Goal: Task Accomplishment & Management: Manage account settings

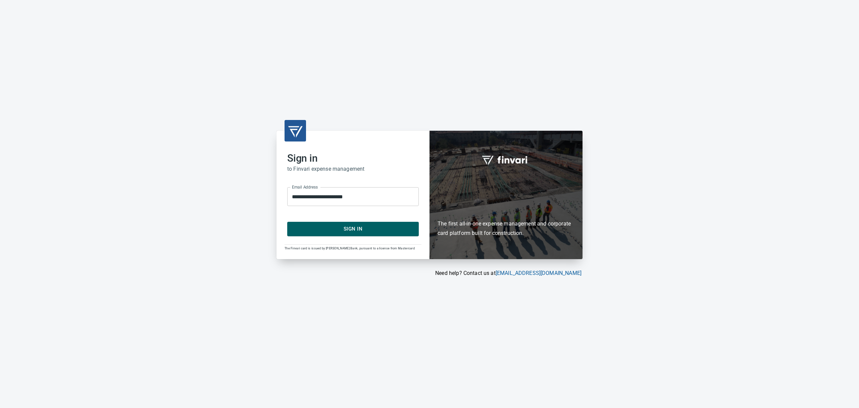
click at [347, 228] on span "Sign In" at bounding box center [353, 228] width 117 height 9
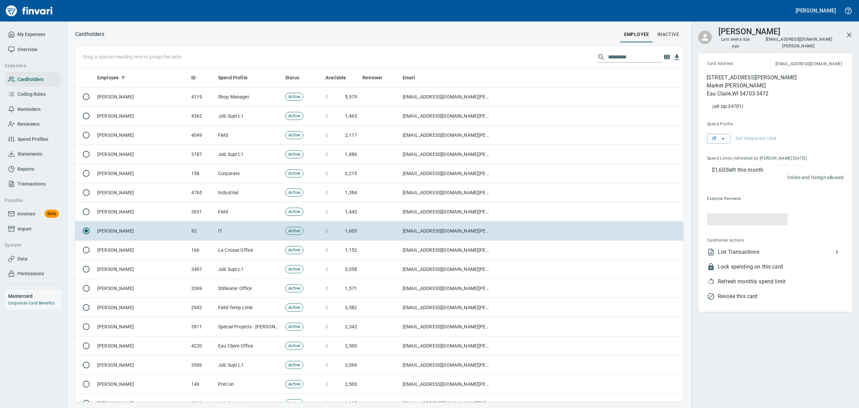
scroll to position [326, 593]
click at [27, 50] on span "Overview" at bounding box center [27, 49] width 20 height 8
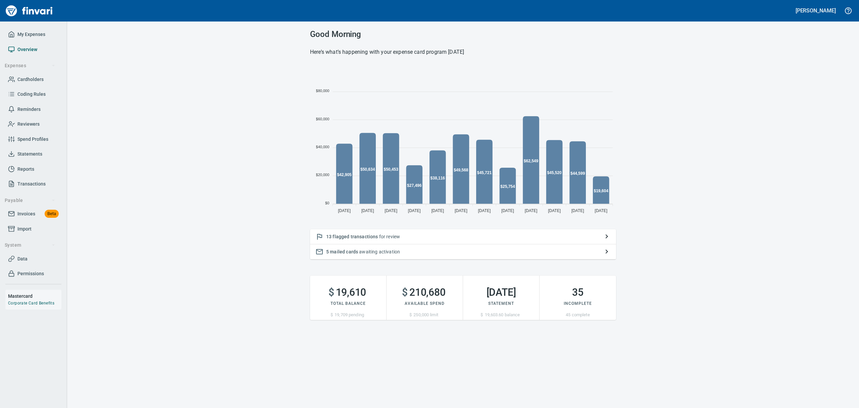
scroll to position [148, 298]
click at [359, 236] on span "flagged transactions" at bounding box center [355, 236] width 45 height 5
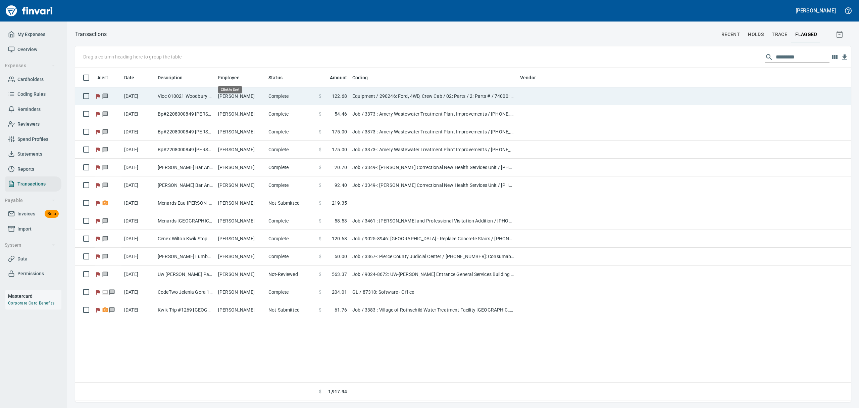
scroll to position [0, 0]
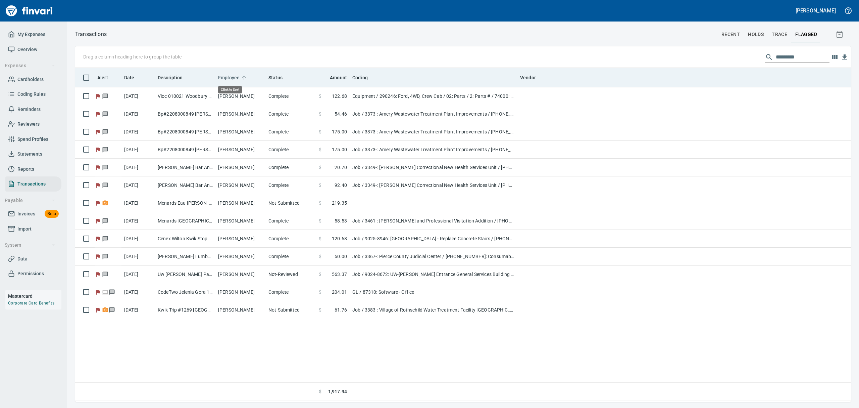
click at [230, 80] on span "Employee" at bounding box center [228, 78] width 21 height 8
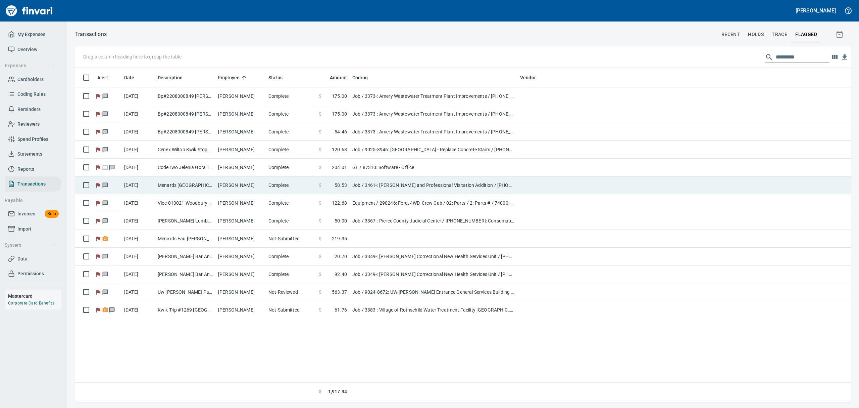
scroll to position [326, 768]
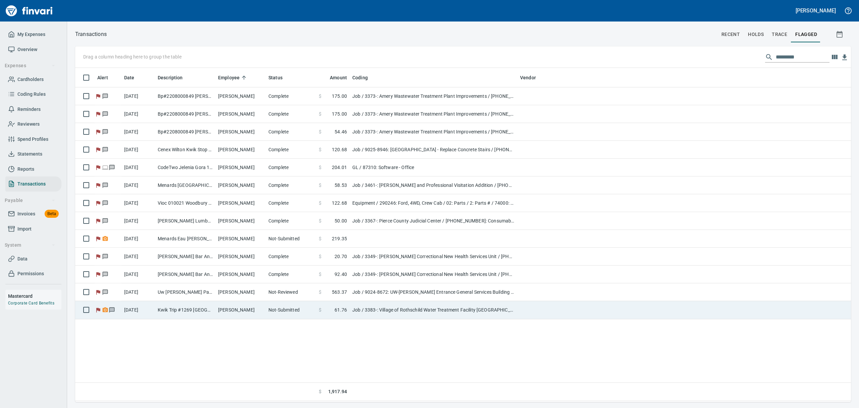
click at [233, 312] on td "[PERSON_NAME]" at bounding box center [241, 310] width 50 height 18
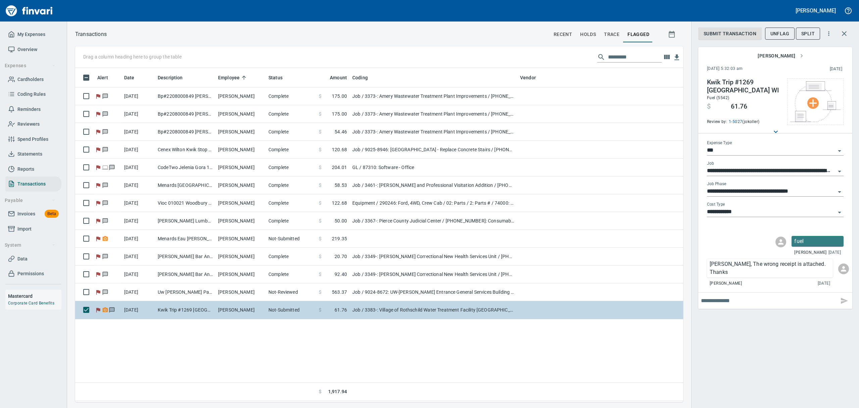
scroll to position [326, 601]
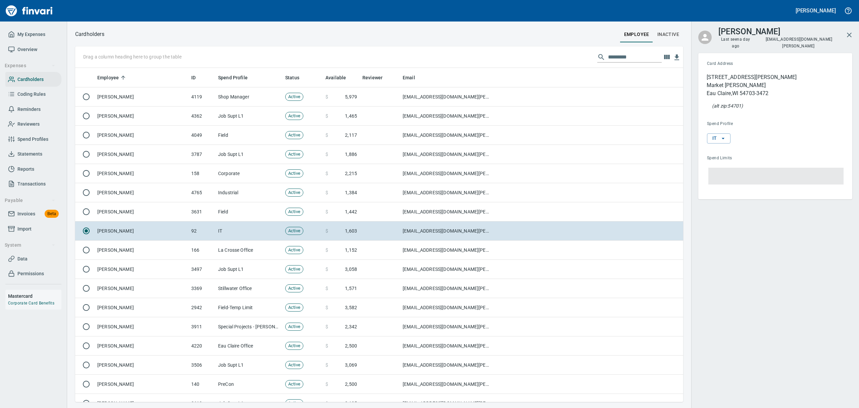
scroll to position [326, 593]
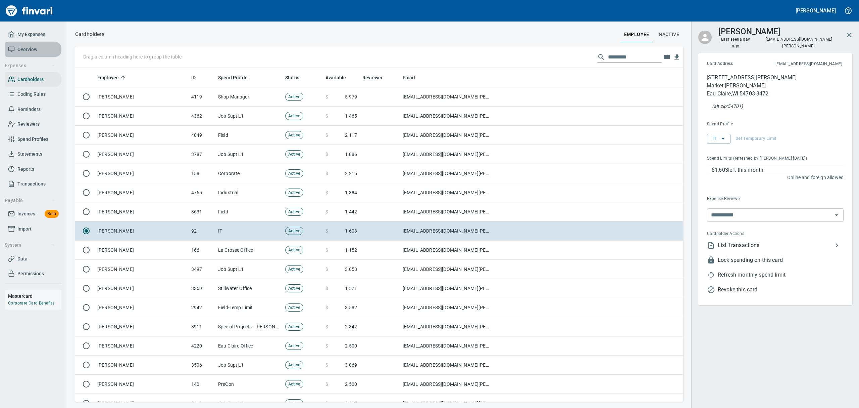
click at [27, 48] on span "Overview" at bounding box center [27, 49] width 20 height 8
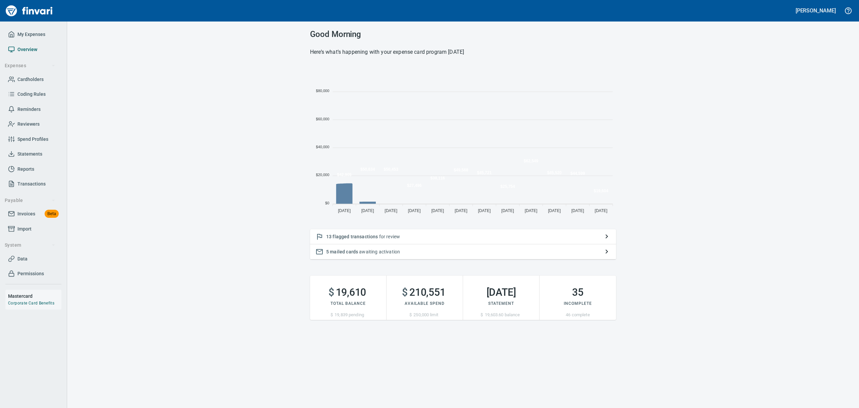
scroll to position [148, 298]
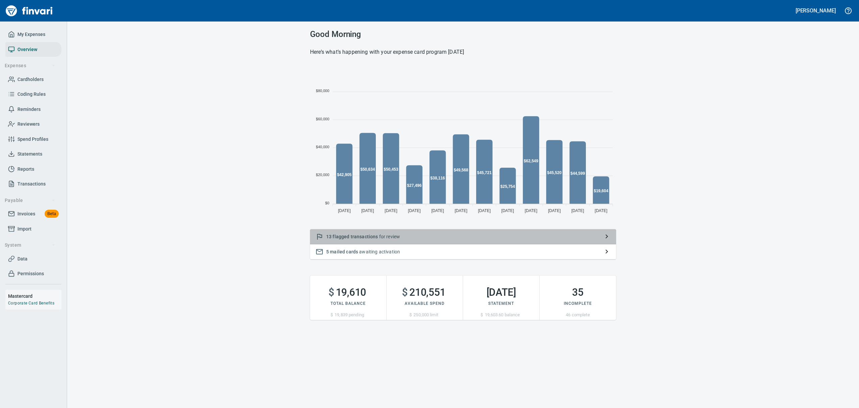
click at [381, 235] on p "13 flagged transactions for review" at bounding box center [463, 236] width 274 height 7
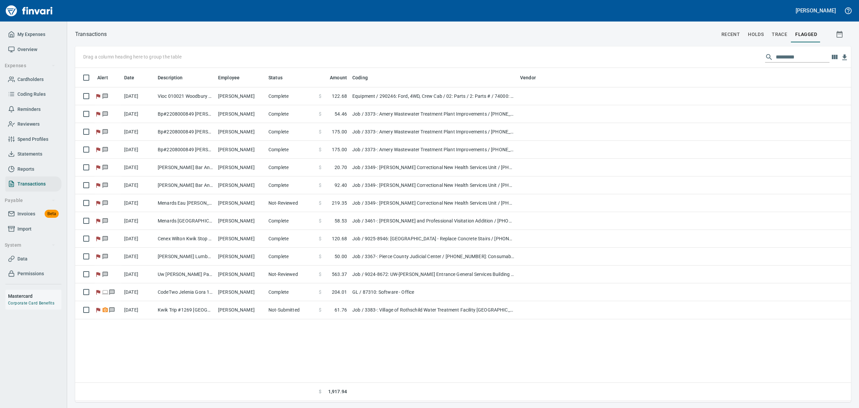
scroll to position [326, 768]
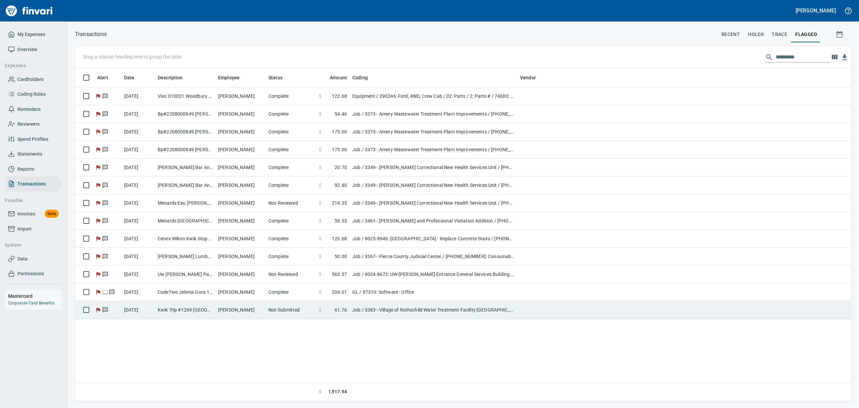
click at [265, 311] on td "[PERSON_NAME]" at bounding box center [241, 310] width 50 height 18
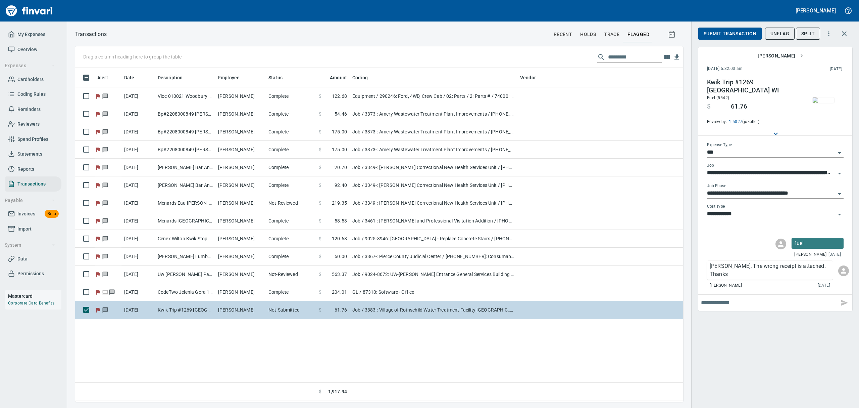
scroll to position [326, 601]
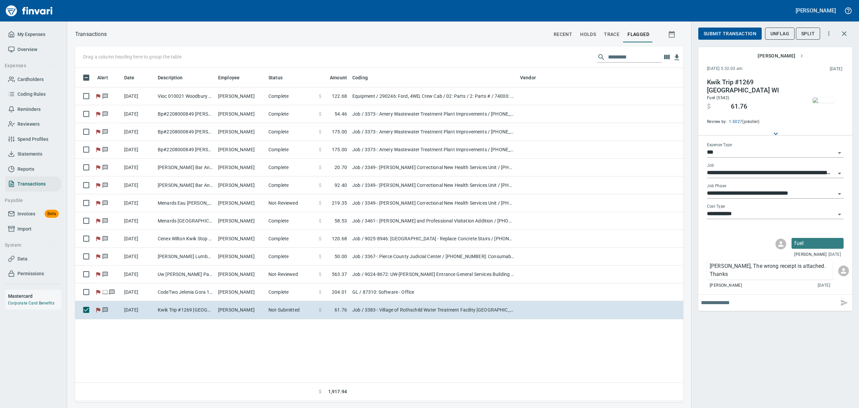
click at [742, 36] on span "Submit Transaction" at bounding box center [730, 34] width 53 height 8
click at [716, 33] on span "Approve" at bounding box center [715, 34] width 22 height 8
click at [787, 35] on span "UnFlag" at bounding box center [780, 34] width 19 height 8
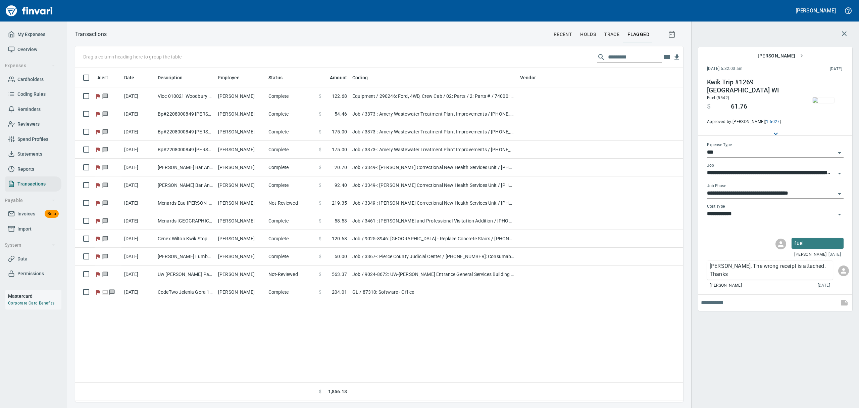
click at [21, 153] on span "Statements" at bounding box center [29, 154] width 25 height 8
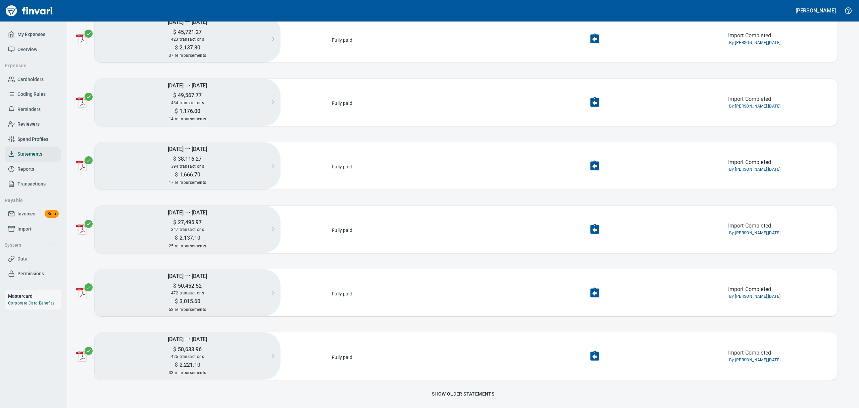
click at [436, 393] on span "Show older statements" at bounding box center [463, 393] width 62 height 8
click at [438, 393] on span "Show older statements" at bounding box center [463, 394] width 62 height 8
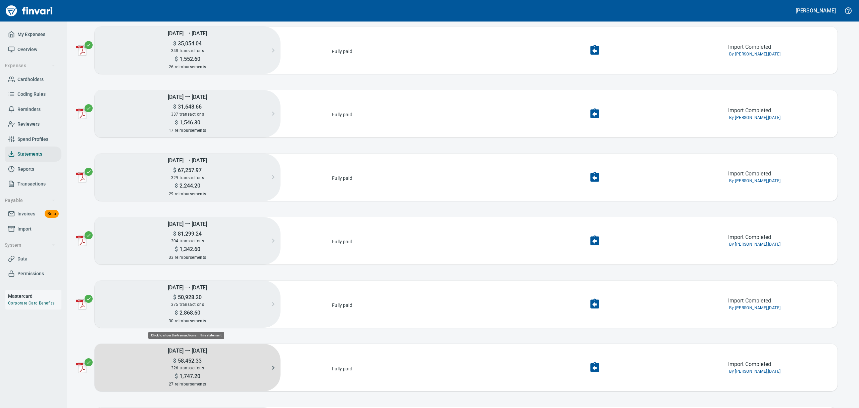
click at [196, 370] on div "326 transactions" at bounding box center [188, 367] width 186 height 7
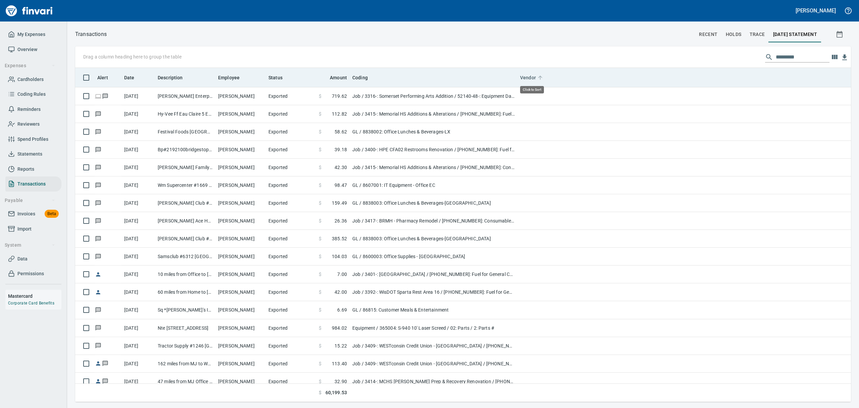
click at [528, 80] on span "Vendor" at bounding box center [528, 78] width 16 height 8
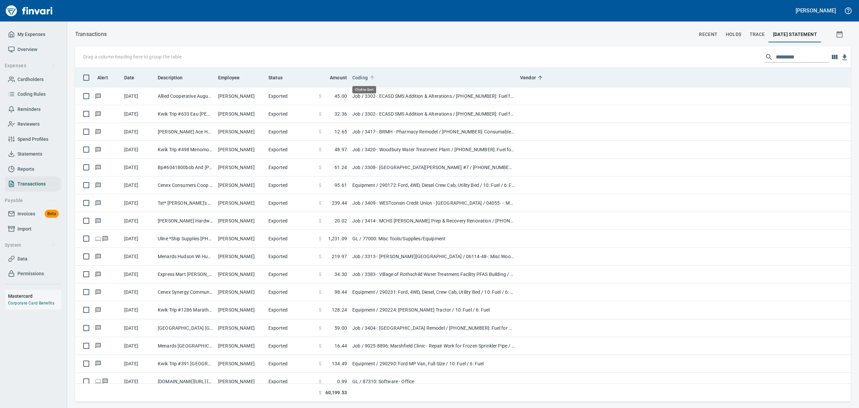
click at [361, 77] on span "Coding" at bounding box center [360, 78] width 15 height 8
click at [390, 77] on div "Coding" at bounding box center [434, 77] width 162 height 8
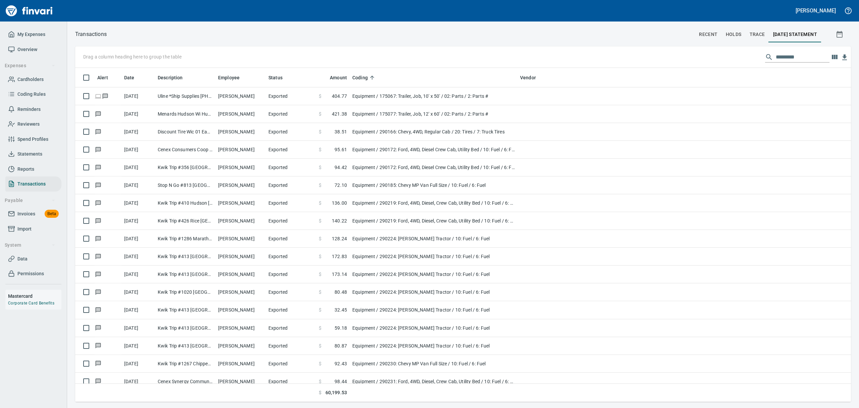
click at [782, 58] on input "text" at bounding box center [803, 57] width 54 height 11
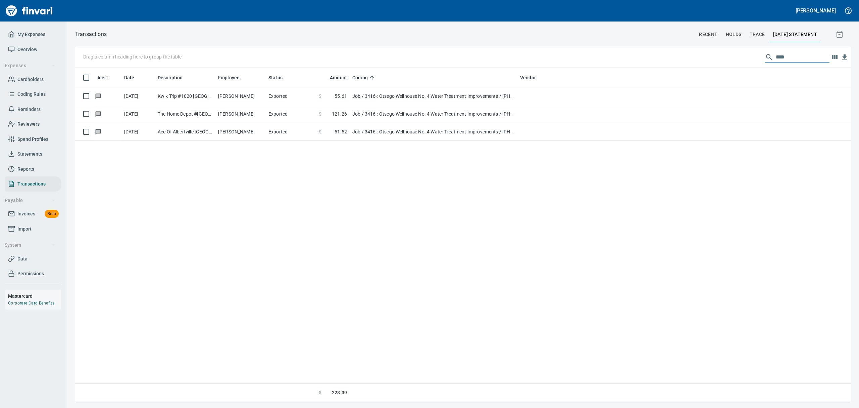
type input "****"
click at [27, 152] on span "Statements" at bounding box center [29, 154] width 25 height 8
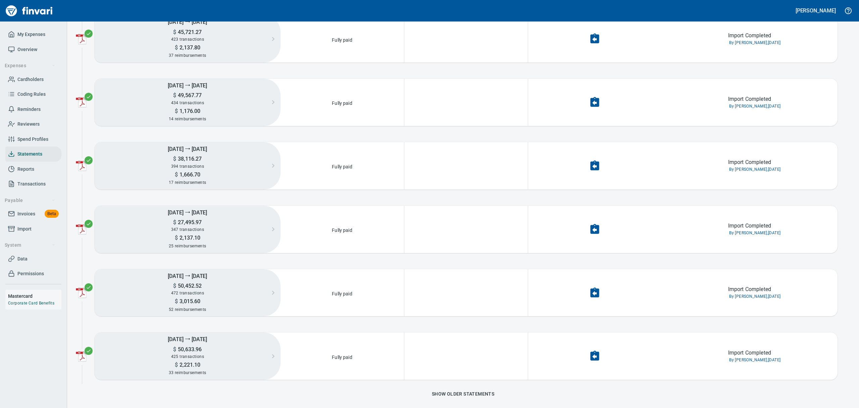
click at [458, 393] on span "Show older statements" at bounding box center [463, 393] width 62 height 8
click at [451, 396] on span "Show older statements" at bounding box center [463, 394] width 62 height 8
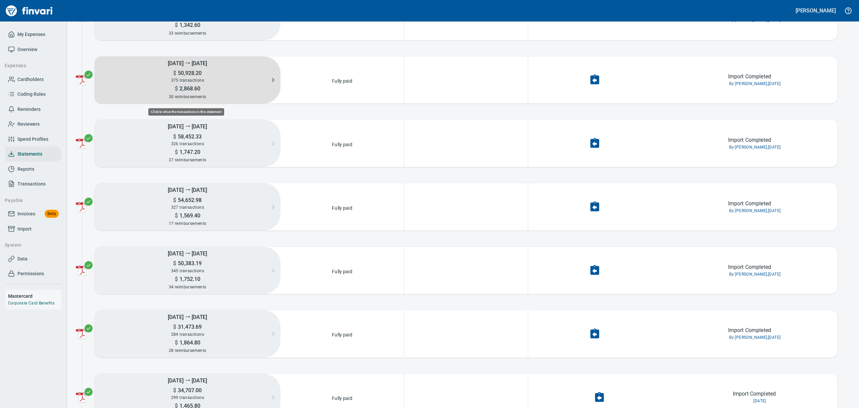
click at [187, 82] on span "375 transactions" at bounding box center [187, 80] width 33 height 5
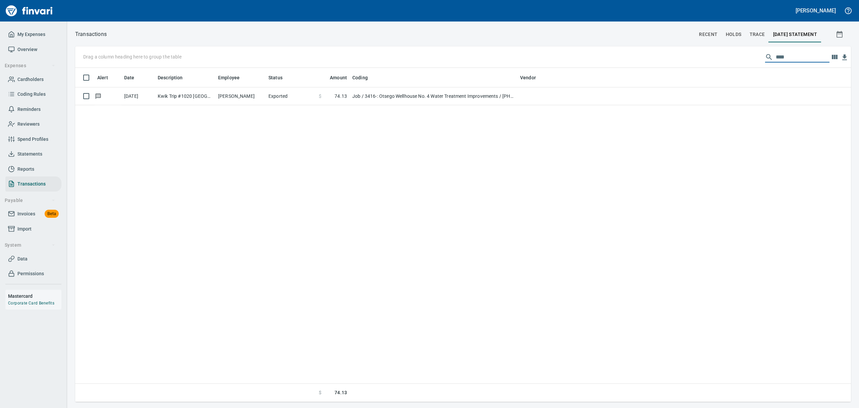
drag, startPoint x: 793, startPoint y: 55, endPoint x: 696, endPoint y: 37, distance: 98.2
click at [696, 37] on div "Transactions recent holds trace [DATE] Statement Drag a column heading here to …" at bounding box center [463, 216] width 792 height 372
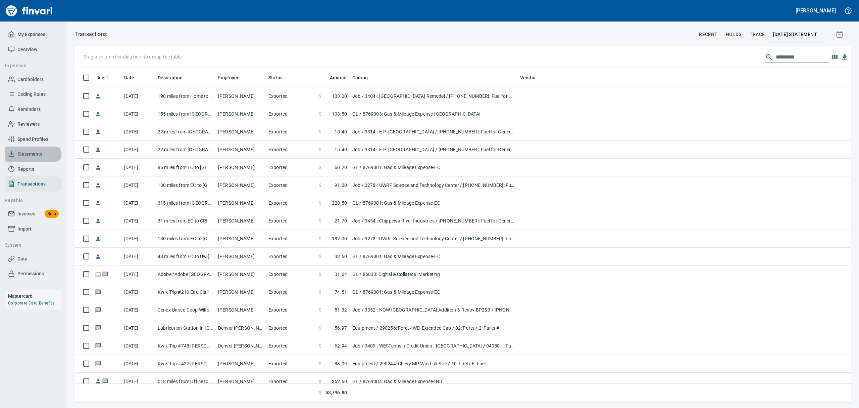
click at [34, 154] on span "Statements" at bounding box center [29, 154] width 25 height 8
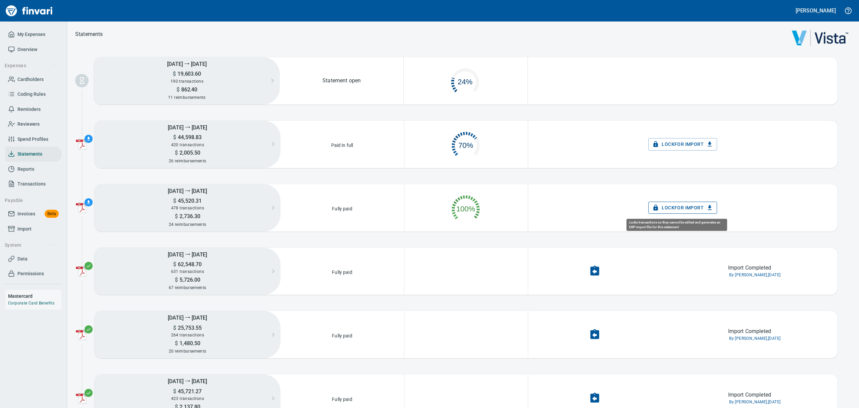
click at [673, 208] on span "Lock for Import" at bounding box center [683, 207] width 58 height 8
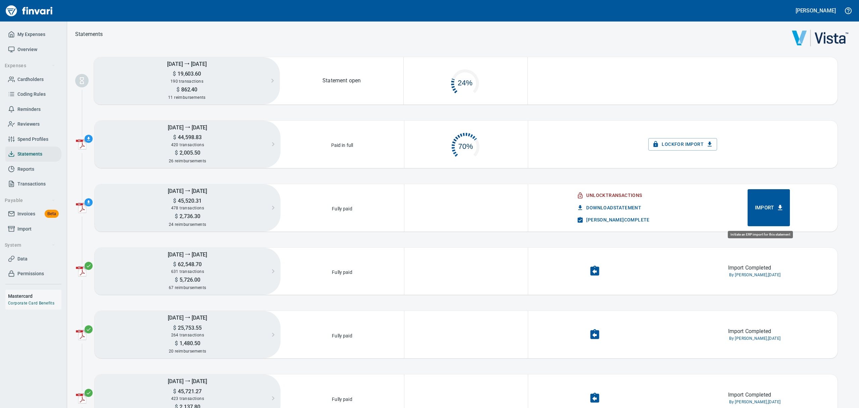
scroll to position [29, 114]
click at [755, 206] on span "Import" at bounding box center [769, 207] width 28 height 9
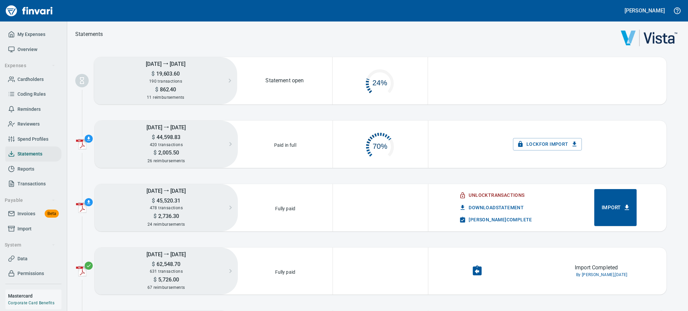
scroll to position [30, 86]
click at [605, 208] on span "Import" at bounding box center [615, 207] width 28 height 9
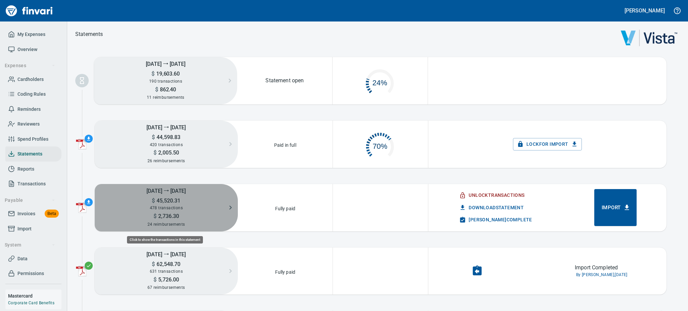
click at [132, 206] on div "478 transactions" at bounding box center [166, 207] width 143 height 7
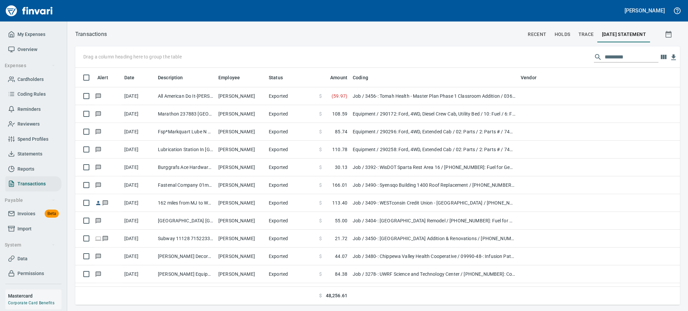
scroll to position [230, 589]
click at [26, 153] on span "Statements" at bounding box center [29, 154] width 25 height 8
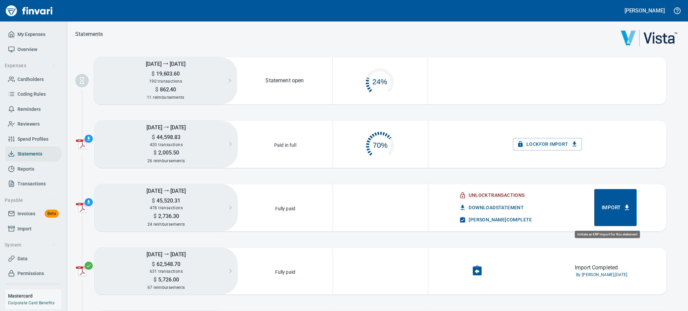
scroll to position [31, 86]
click at [605, 206] on span "Import" at bounding box center [615, 207] width 28 height 9
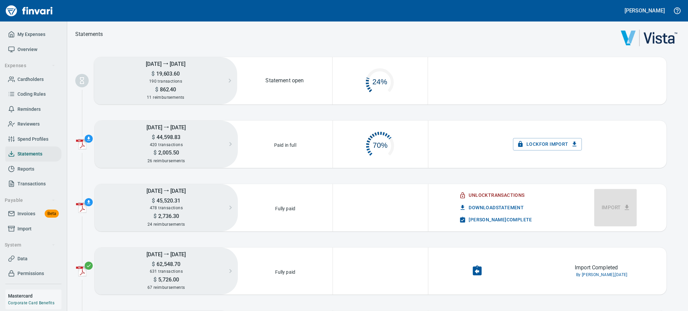
click at [605, 206] on div "Unlock Transactions Download Statement [PERSON_NAME] Complete Import" at bounding box center [547, 207] width 238 height 37
drag, startPoint x: 624, startPoint y: 118, endPoint x: 625, endPoint y: 111, distance: 7.5
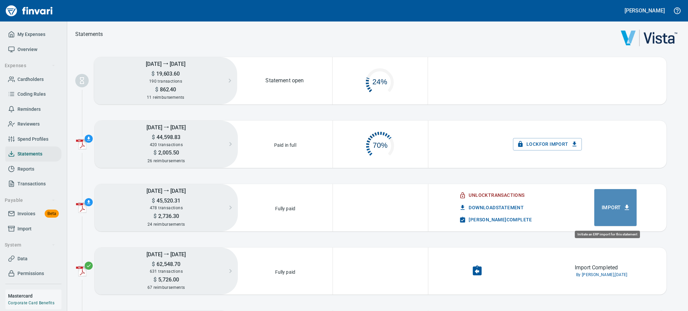
click at [624, 208] on icon "button" at bounding box center [626, 207] width 4 height 5
click at [605, 208] on span "Import" at bounding box center [615, 207] width 28 height 9
click at [601, 206] on span "Import" at bounding box center [615, 207] width 28 height 9
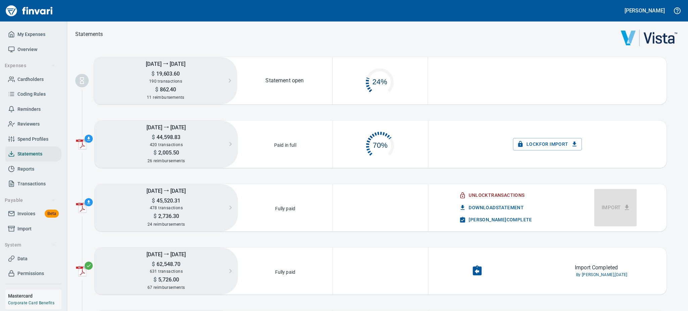
click at [598, 206] on div "Unlock Transactions Download Statement [PERSON_NAME] Complete Import" at bounding box center [547, 207] width 238 height 37
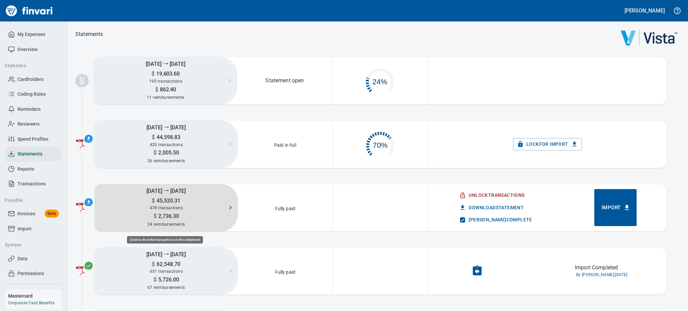
click at [173, 207] on span "478 transactions" at bounding box center [166, 207] width 33 height 5
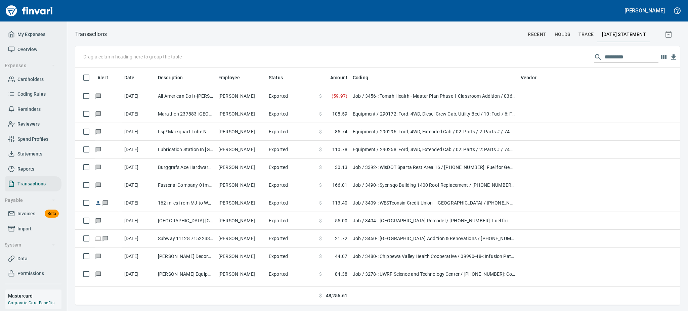
drag, startPoint x: 637, startPoint y: 1, endPoint x: 481, endPoint y: 50, distance: 163.3
click at [481, 50] on div "Drag a column heading here to group the table" at bounding box center [377, 56] width 604 height 21
click at [667, 35] on icon "button" at bounding box center [668, 34] width 8 height 8
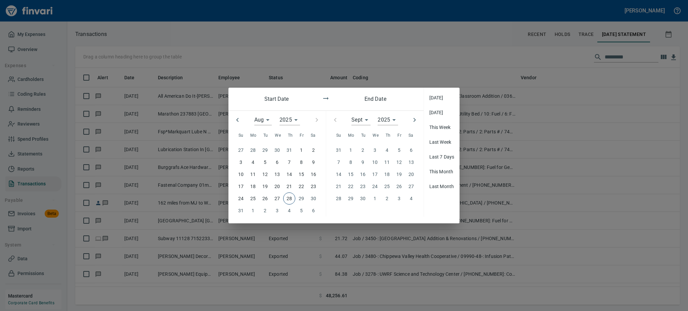
click at [532, 214] on div at bounding box center [344, 155] width 688 height 311
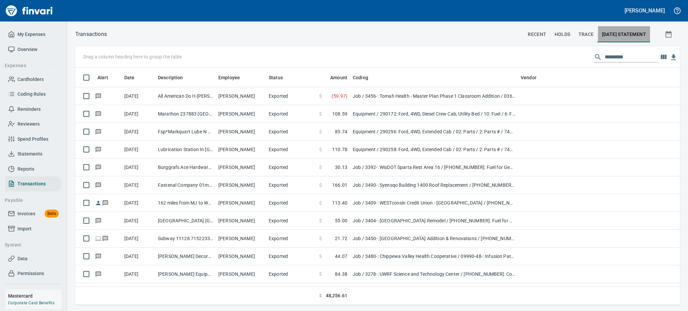
click at [610, 35] on span "[DATE] Statement" at bounding box center [624, 34] width 44 height 8
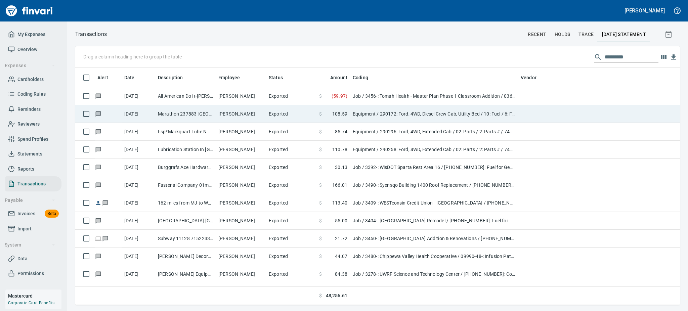
drag, startPoint x: 610, startPoint y: 35, endPoint x: 649, endPoint y: 116, distance: 90.4
click at [649, 116] on td at bounding box center [632, 114] width 95 height 18
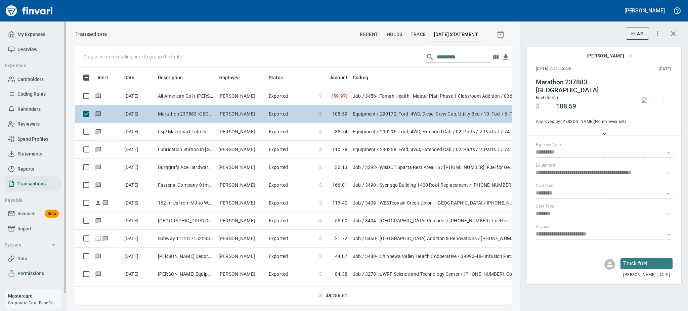
scroll to position [19, 0]
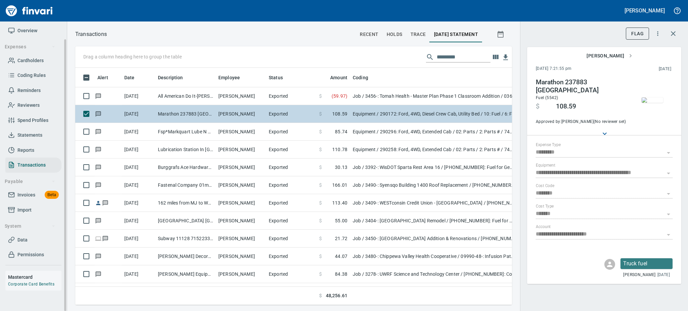
click at [31, 136] on span "Statements" at bounding box center [29, 135] width 25 height 8
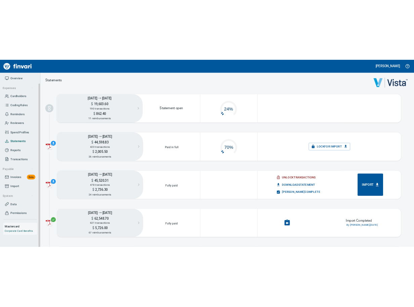
scroll to position [31, 86]
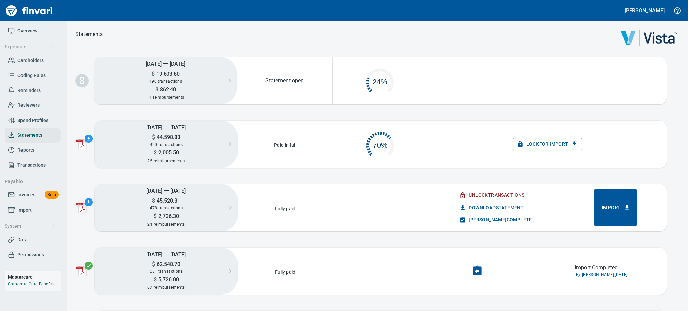
click at [84, 199] on button "button" at bounding box center [81, 207] width 21 height 19
click at [102, 209] on link "Download Statement PDF" at bounding box center [116, 208] width 91 height 15
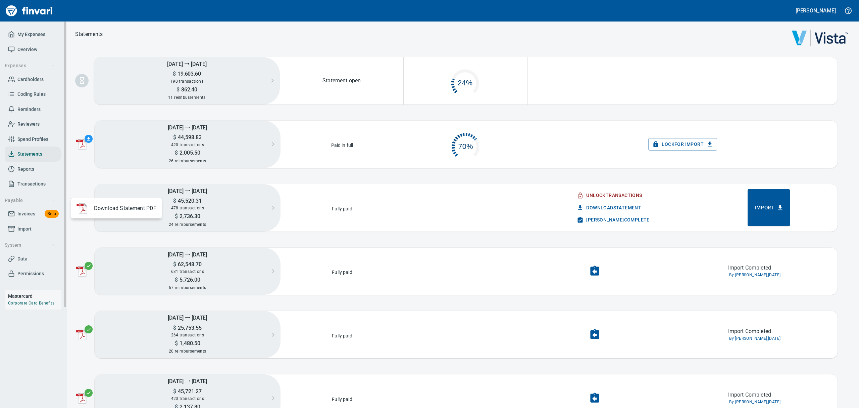
scroll to position [7, 8]
click at [805, 80] on div at bounding box center [429, 204] width 859 height 408
click at [84, 207] on img "button" at bounding box center [81, 207] width 11 height 11
click at [594, 205] on span "Download Statement" at bounding box center [609, 207] width 63 height 8
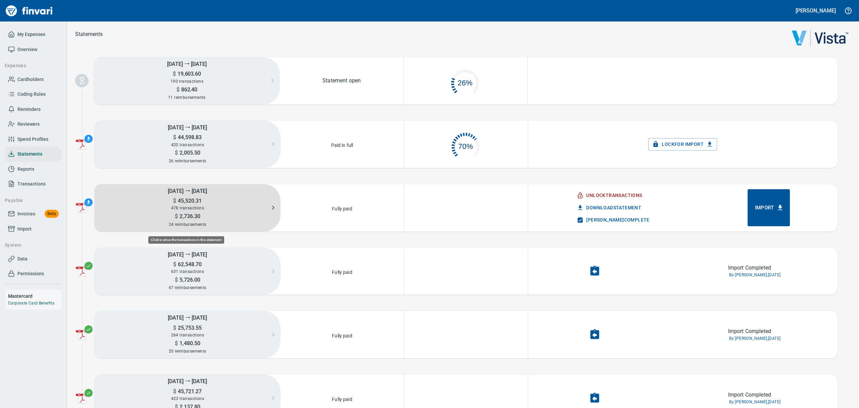
click at [161, 212] on div "$ 2,736.30" at bounding box center [188, 216] width 186 height 8
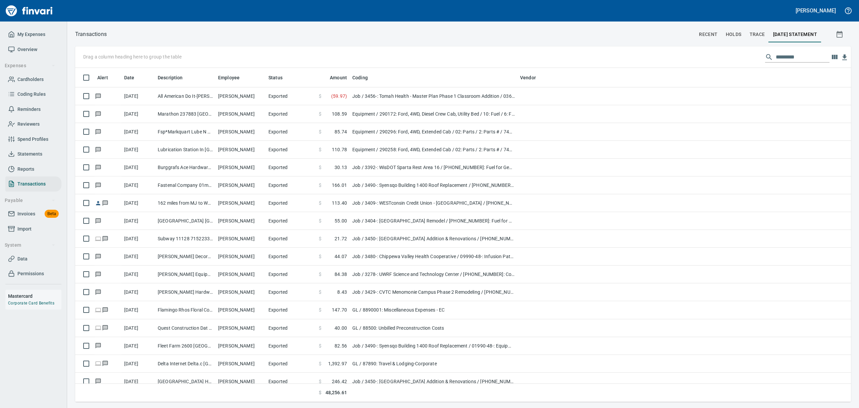
scroll to position [326, 761]
click at [786, 58] on input "text" at bounding box center [803, 57] width 54 height 11
type input "*"
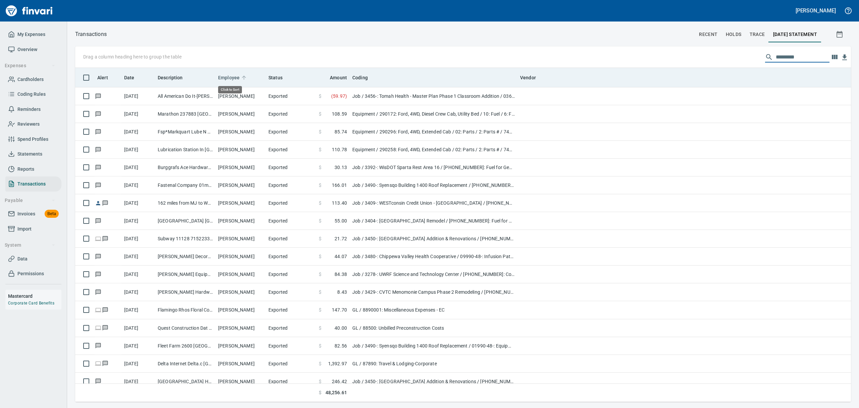
click at [229, 79] on span "Employee" at bounding box center [228, 78] width 21 height 8
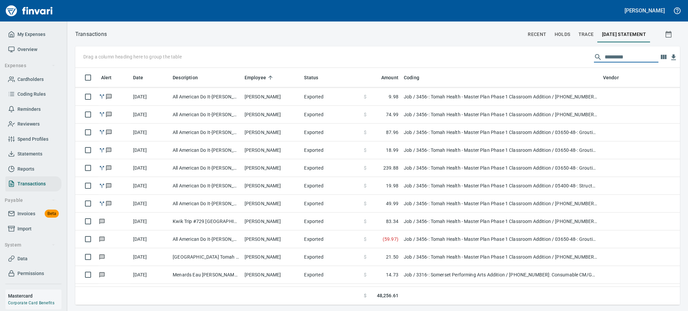
scroll to position [230, 589]
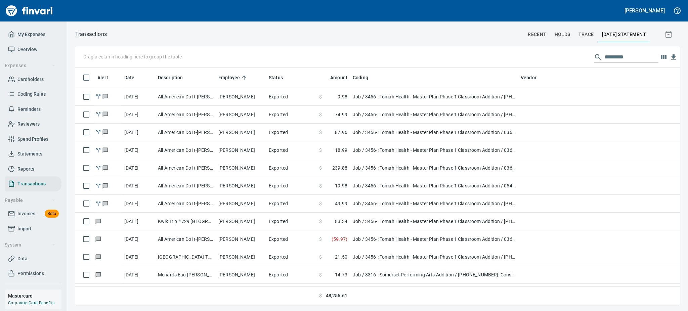
click at [28, 149] on link "Statements" at bounding box center [33, 153] width 56 height 15
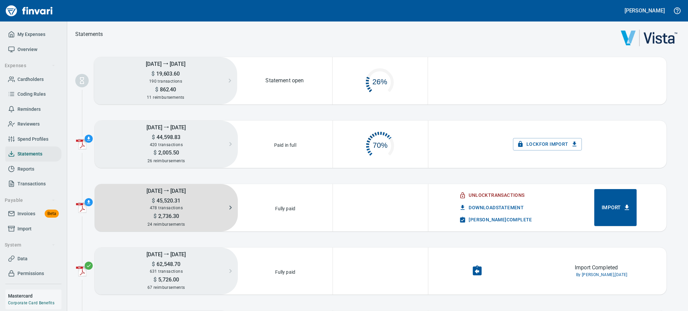
scroll to position [31, 86]
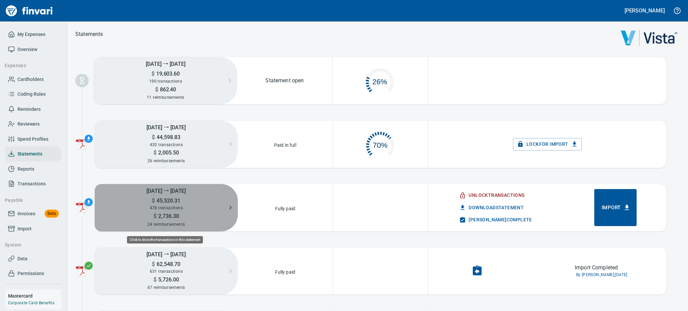
click at [199, 211] on div "478 transactions" at bounding box center [166, 207] width 143 height 7
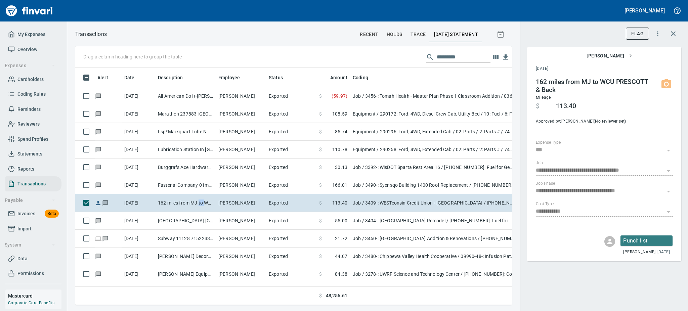
scroll to position [0, 0]
click at [29, 154] on span "Statements" at bounding box center [29, 154] width 25 height 8
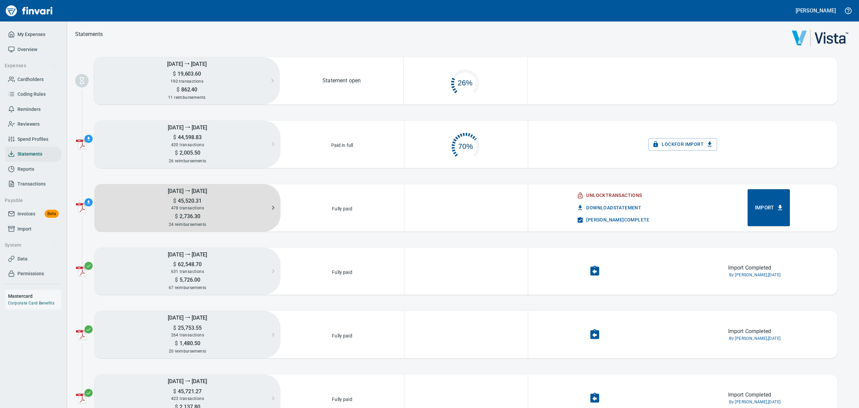
scroll to position [29, 114]
click at [190, 209] on span "478 transactions" at bounding box center [187, 207] width 33 height 5
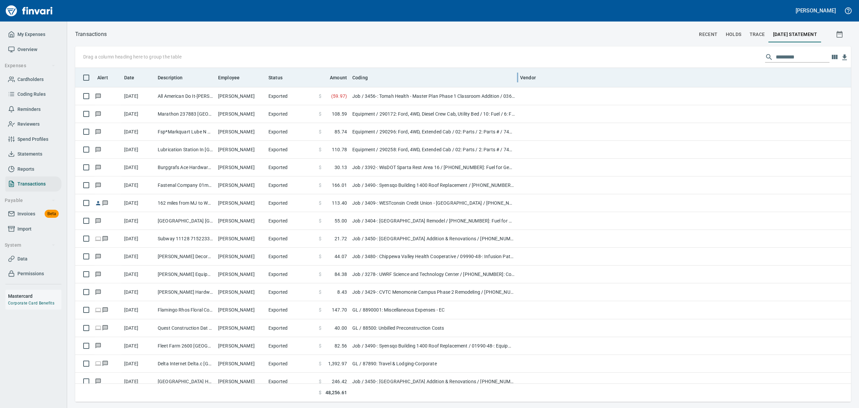
scroll to position [326, 761]
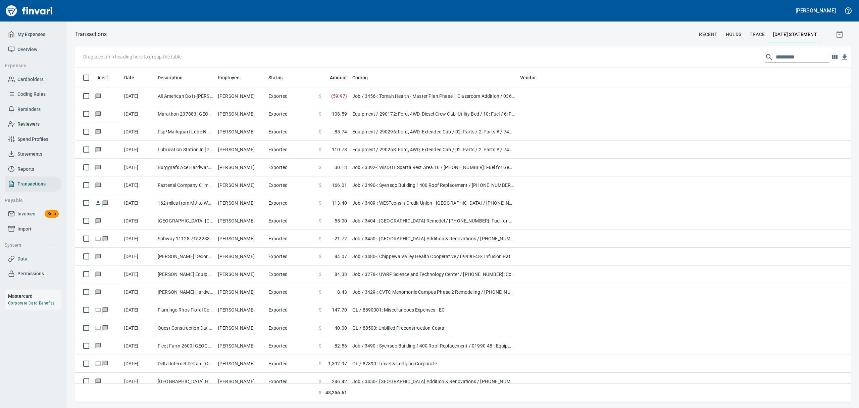
click at [794, 54] on input "text" at bounding box center [803, 57] width 54 height 11
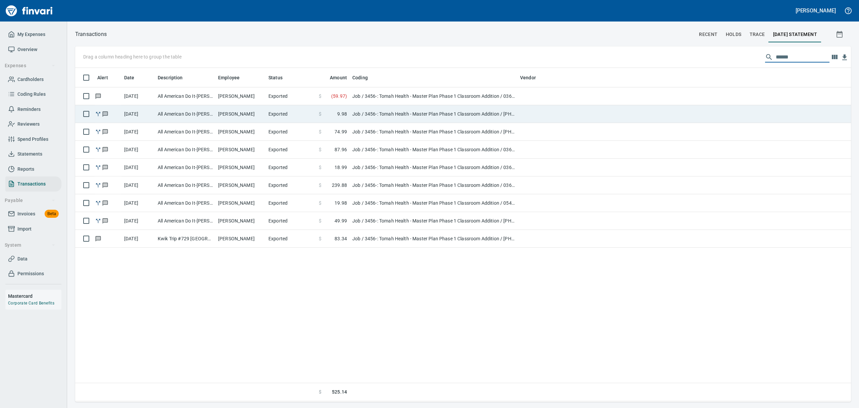
type input "******"
click at [357, 111] on td "Job / 3456-: Tomah Health - Master Plan Phase 1 Classroom Addition / [PHONE_NUM…" at bounding box center [434, 114] width 168 height 18
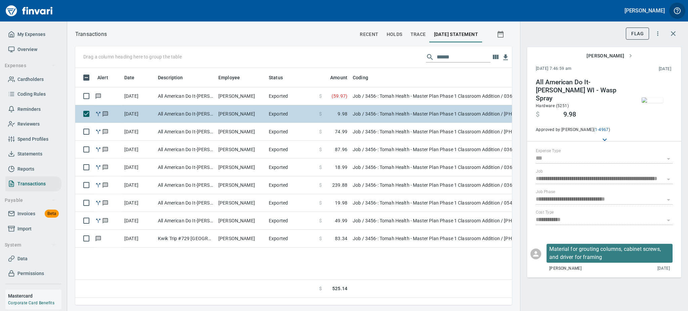
scroll to position [222, 429]
click at [24, 155] on span "Statements" at bounding box center [29, 154] width 25 height 8
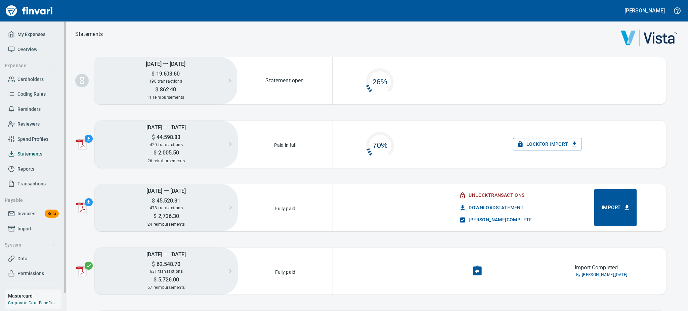
scroll to position [31, 86]
click at [482, 219] on span "[PERSON_NAME] Complete" at bounding box center [495, 220] width 71 height 8
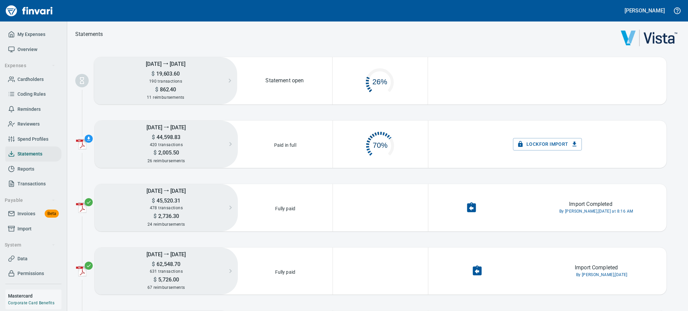
drag, startPoint x: 90, startPoint y: 176, endPoint x: 245, endPoint y: 204, distance: 157.4
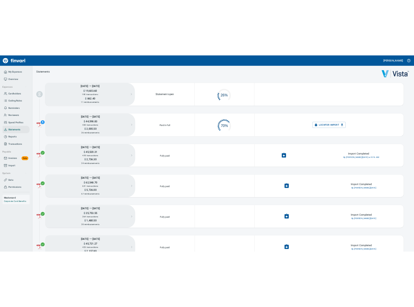
scroll to position [7, 8]
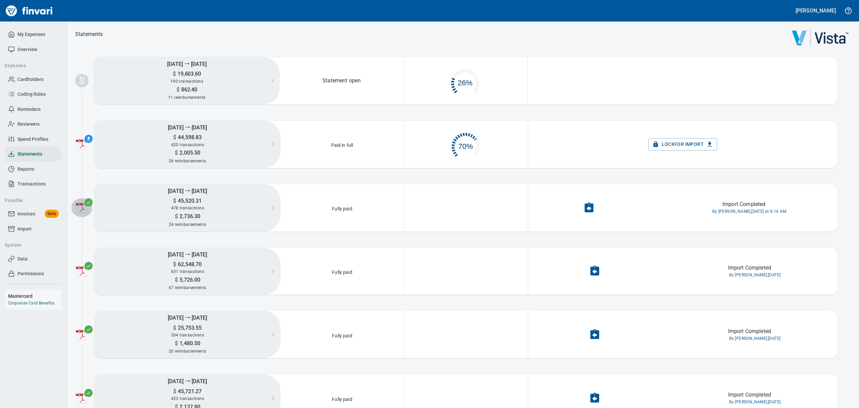
click at [80, 203] on img "button" at bounding box center [81, 207] width 11 height 11
click at [102, 205] on span "Download Statement PDF" at bounding box center [125, 208] width 62 height 8
